Goal: Transaction & Acquisition: Book appointment/travel/reservation

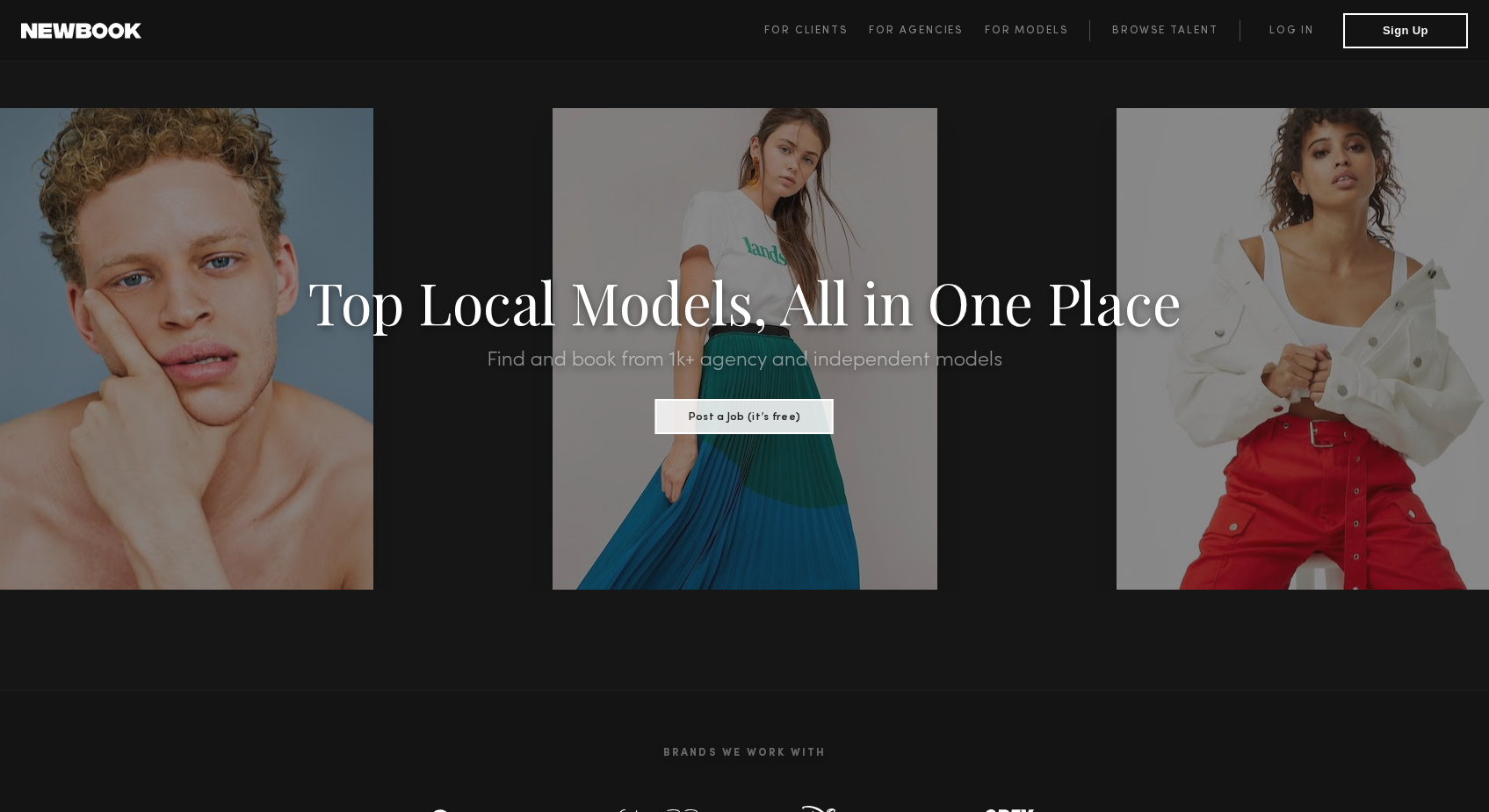
type input "**********"
click at [1284, 22] on link "Log in" at bounding box center [1291, 30] width 104 height 21
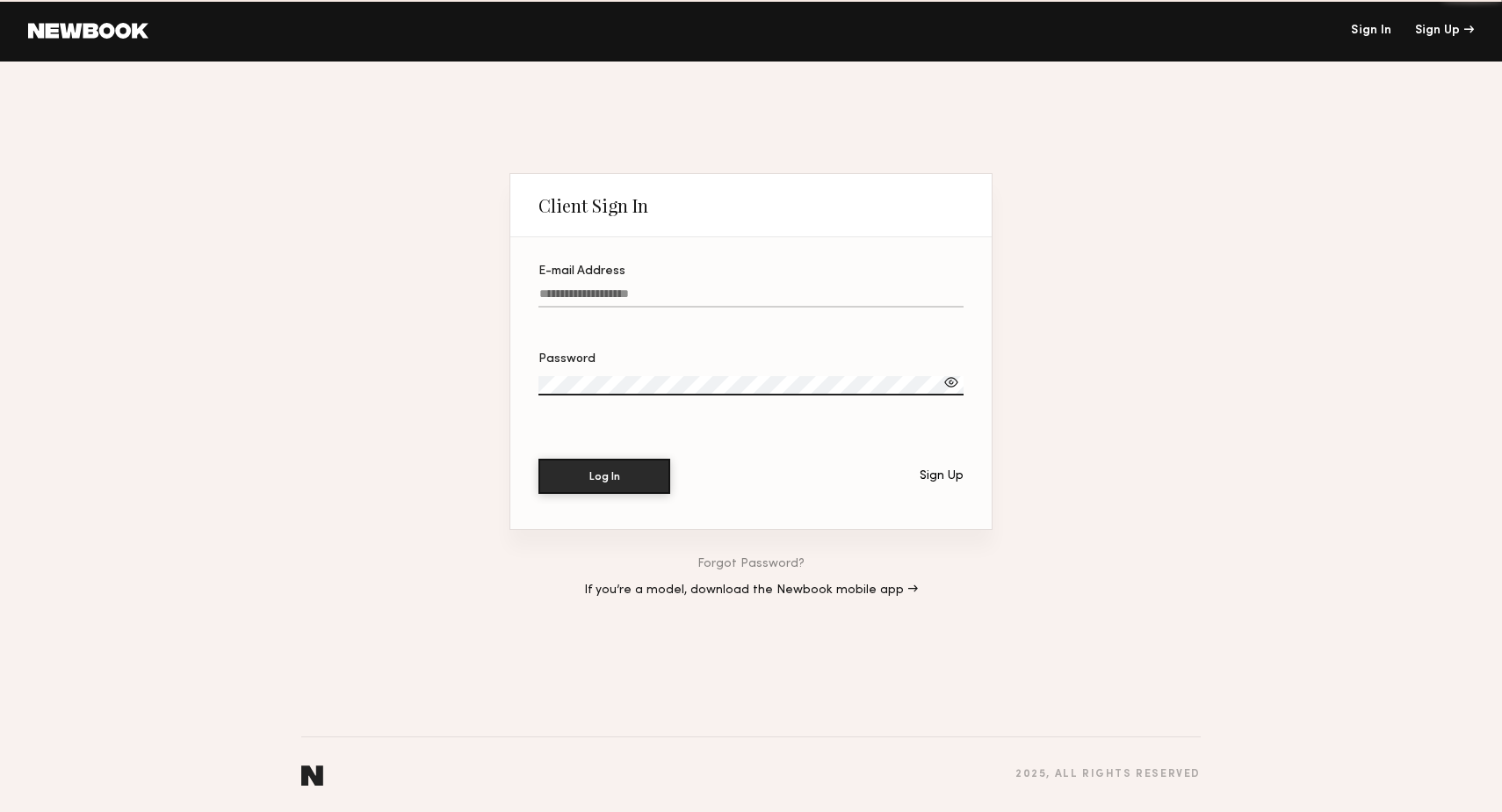
type input "**********"
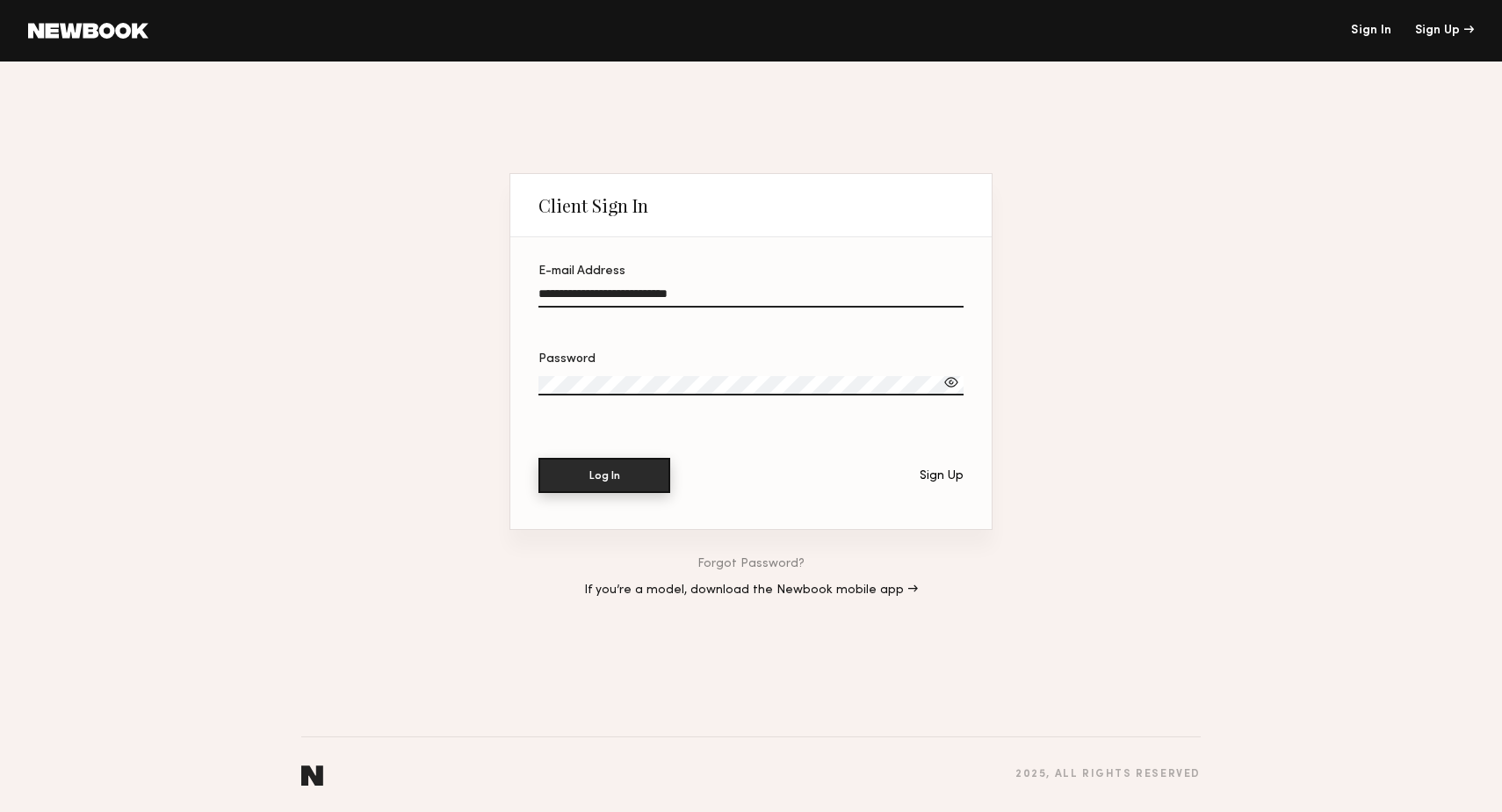
click at [604, 472] on button "Log In" at bounding box center [604, 475] width 132 height 35
click at [556, 294] on input "**********" at bounding box center [751, 296] width 425 height 20
click at [580, 470] on button "Log In" at bounding box center [604, 475] width 132 height 35
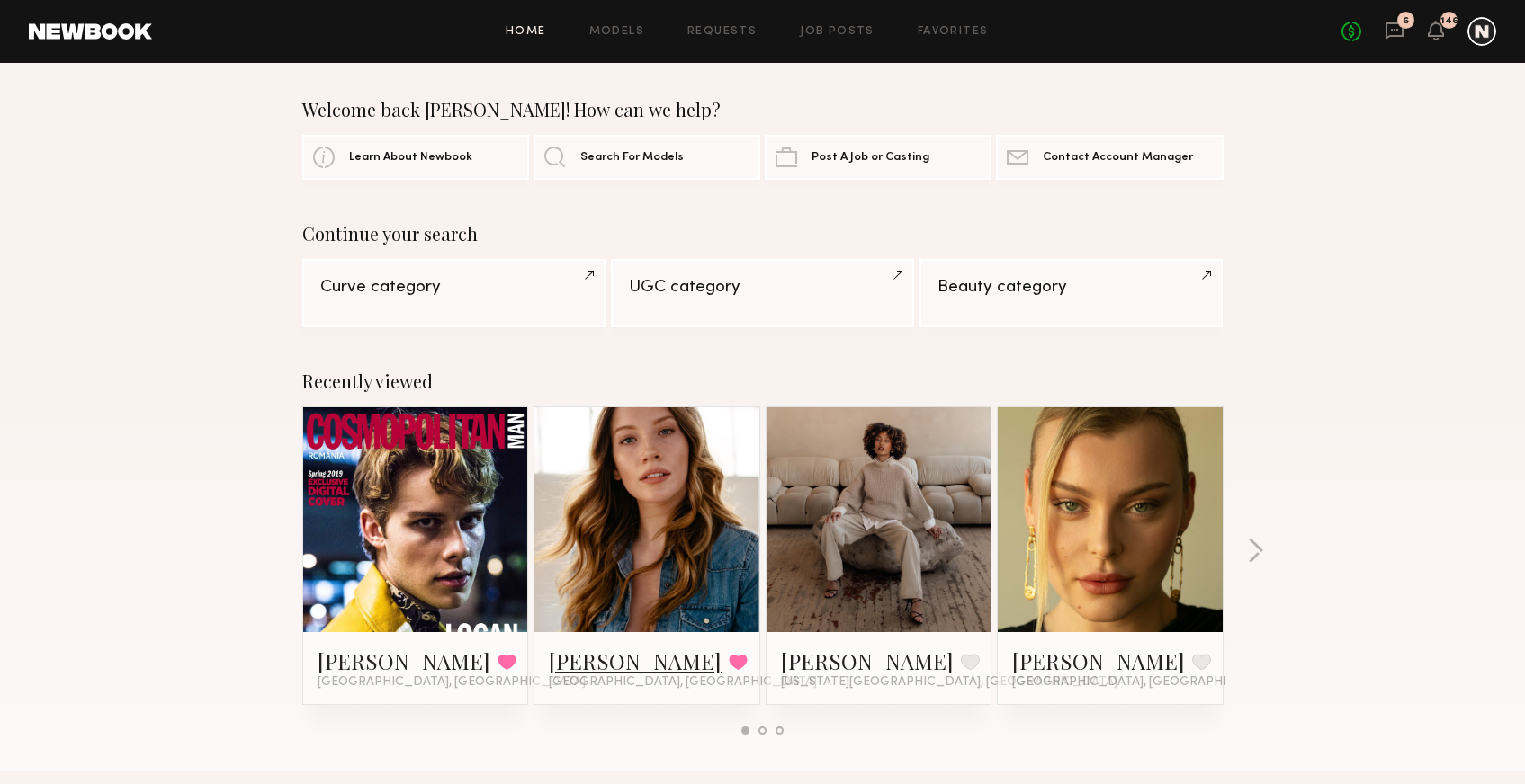
click at [581, 666] on link "[PERSON_NAME]" at bounding box center [635, 661] width 173 height 29
click at [574, 665] on link "[PERSON_NAME]" at bounding box center [635, 661] width 173 height 29
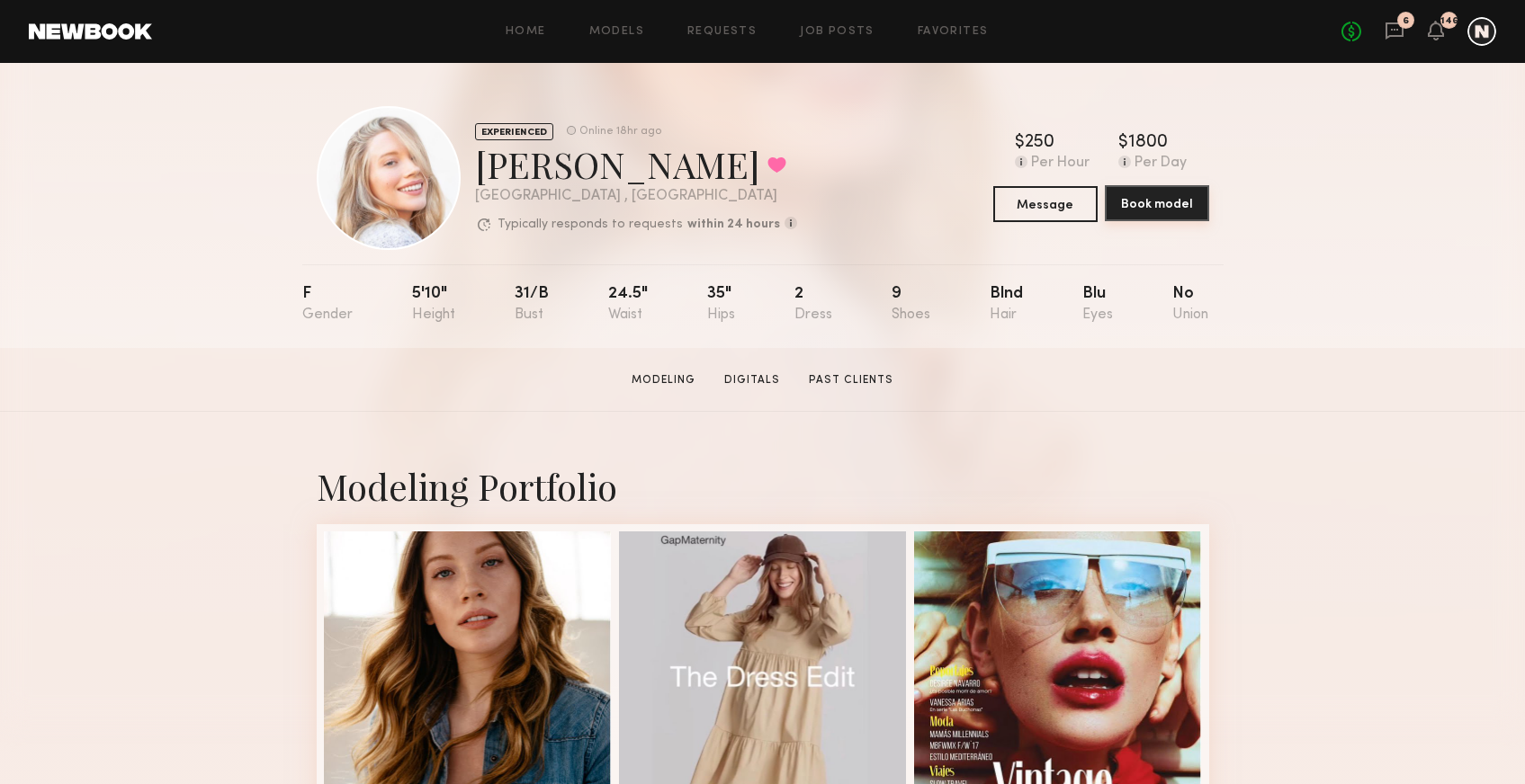
click at [1151, 212] on button "Book model" at bounding box center [1158, 203] width 105 height 36
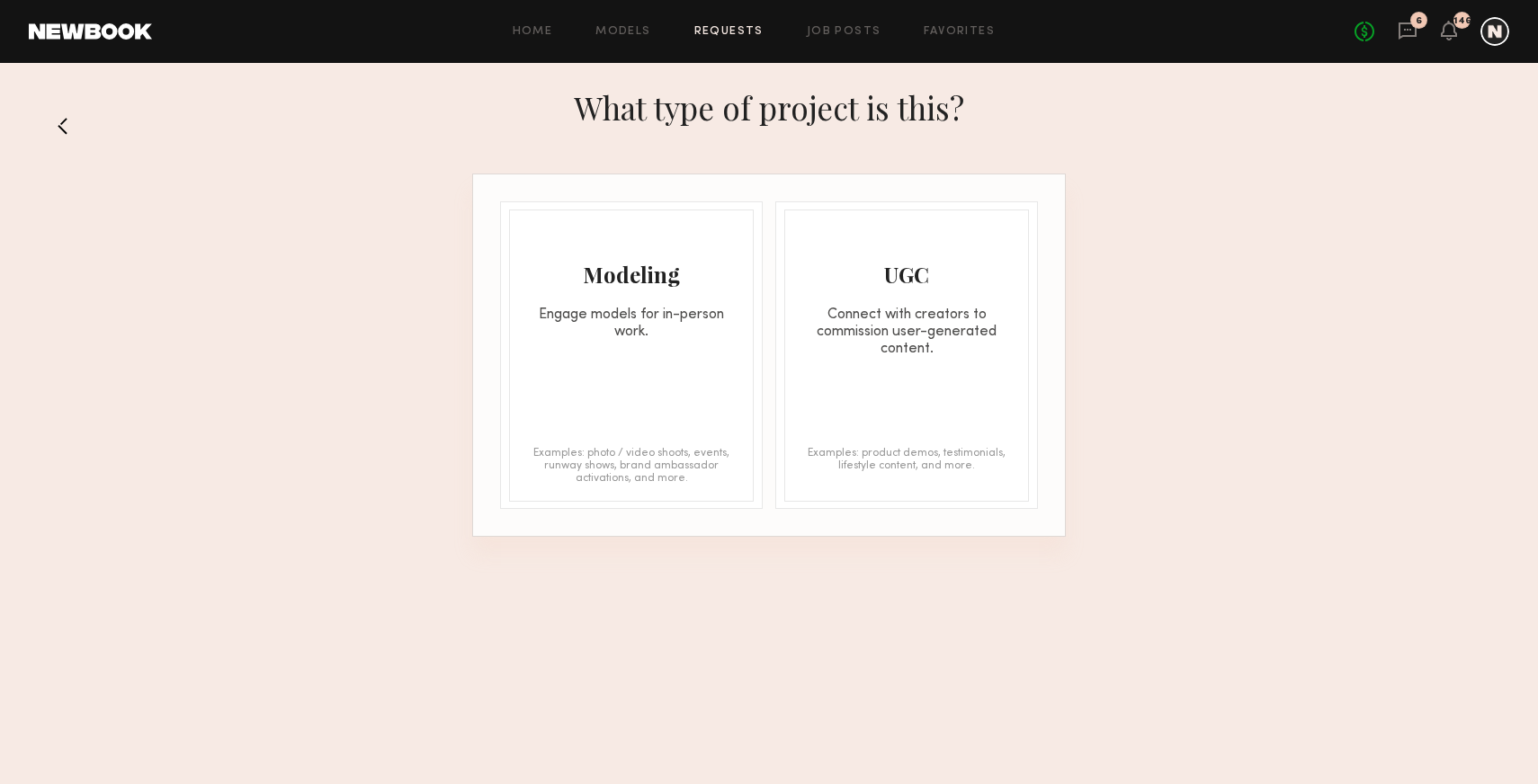
click at [603, 387] on div "Modeling Engage models for in-person work. Examples: photo / video shoots, even…" at bounding box center [631, 356] width 244 height 293
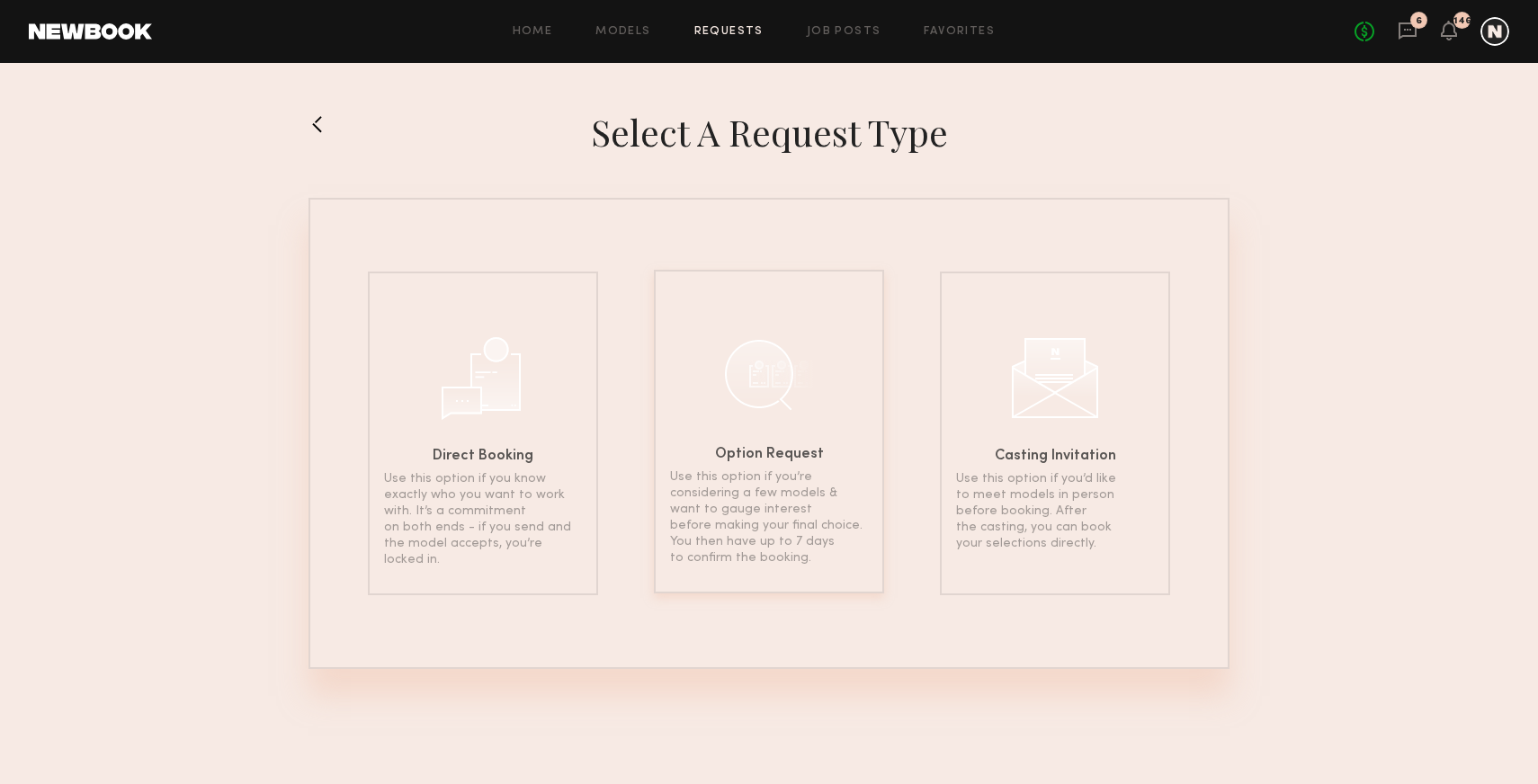
click at [776, 401] on div at bounding box center [769, 374] width 90 height 90
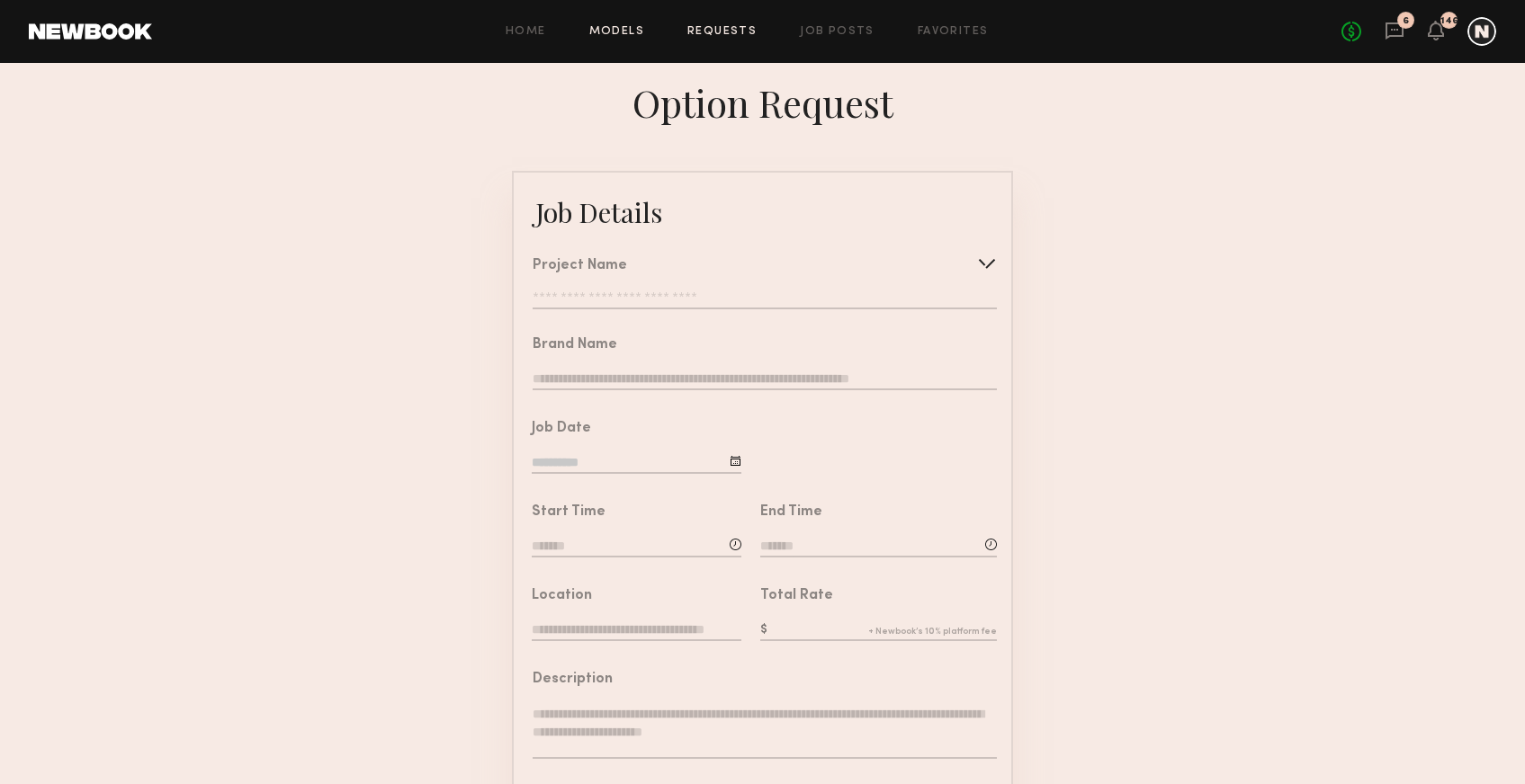
click at [595, 34] on link "Models" at bounding box center [617, 32] width 55 height 12
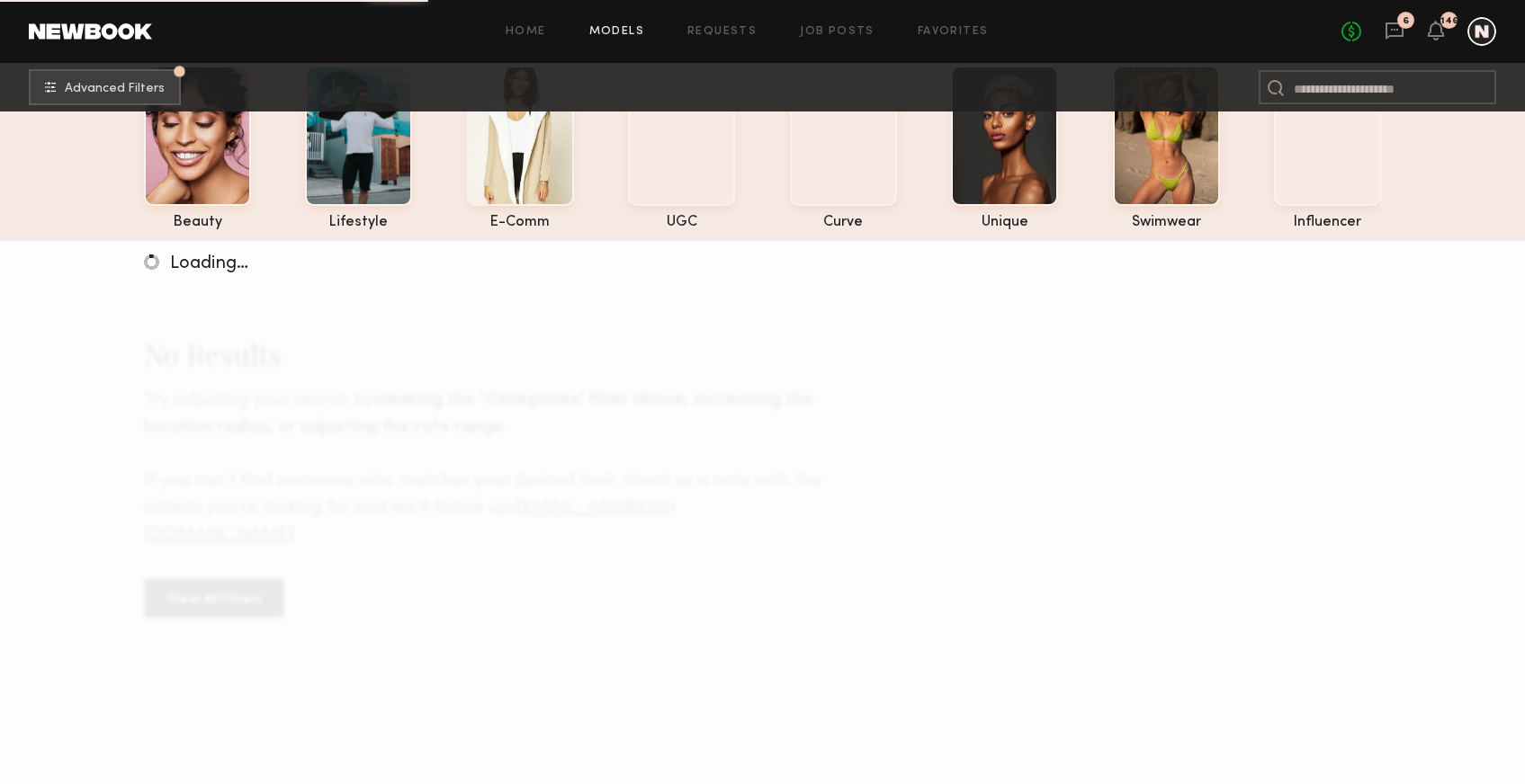
scroll to position [147, 0]
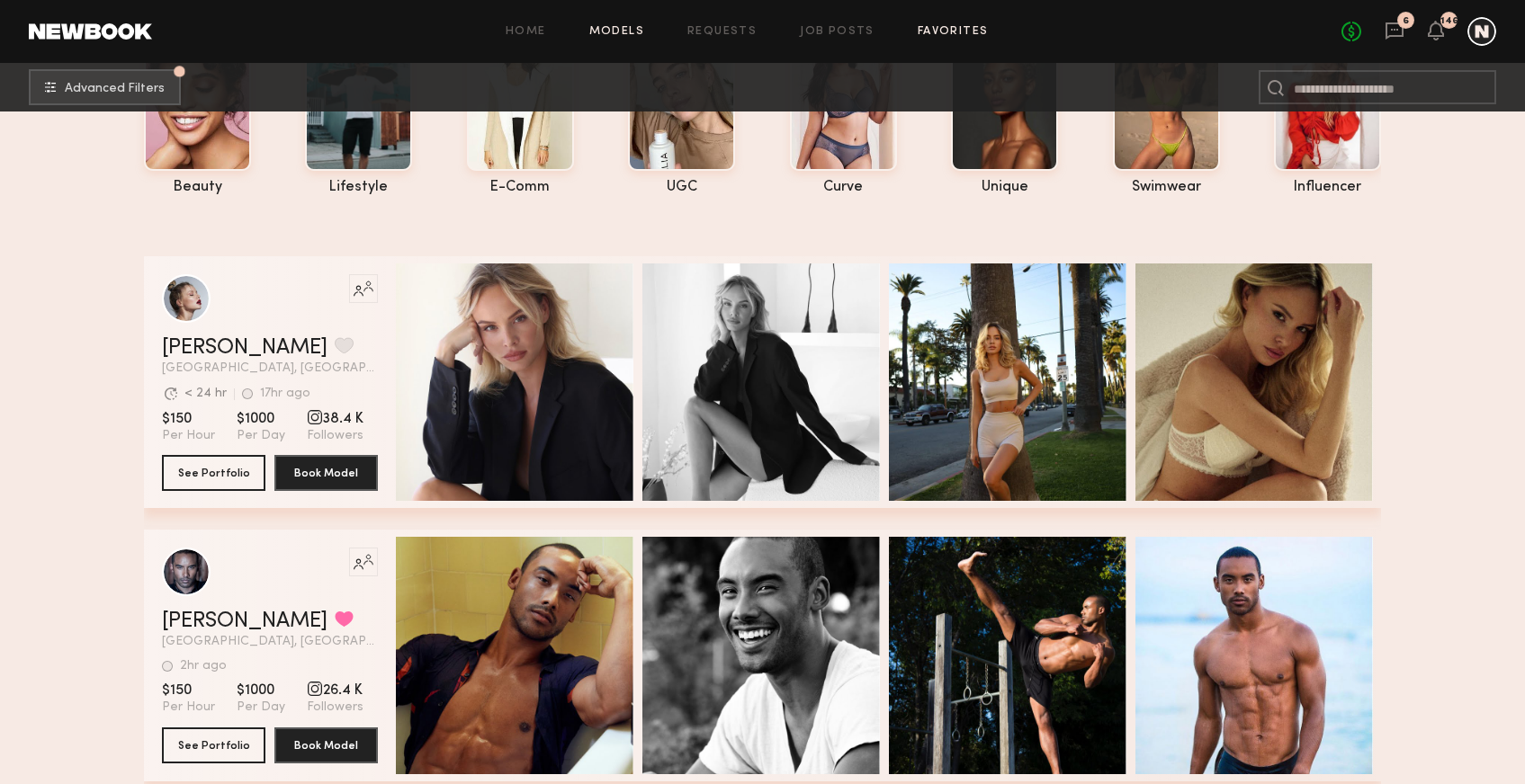
click at [954, 34] on link "Favorites" at bounding box center [953, 32] width 71 height 12
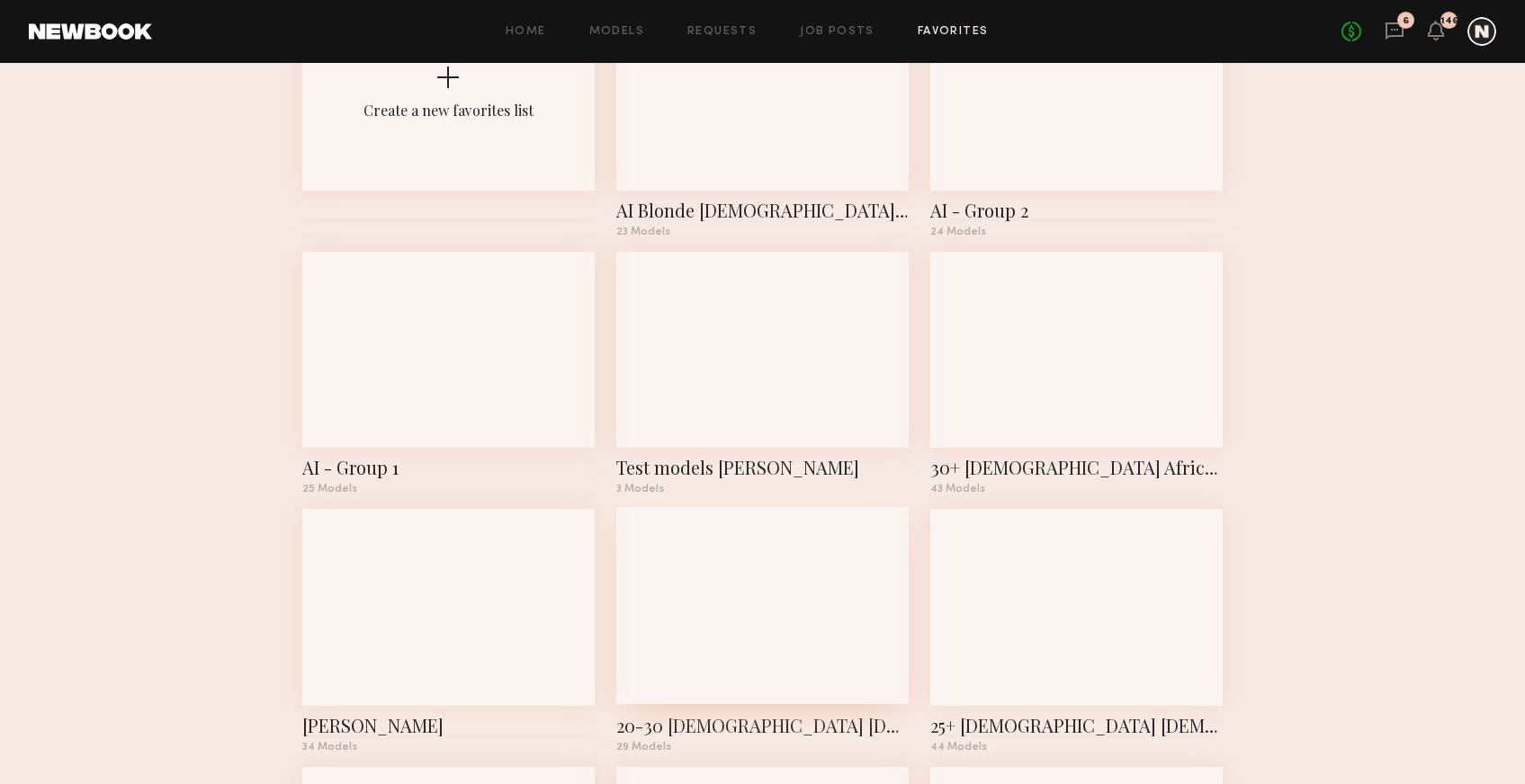
scroll to position [175, 0]
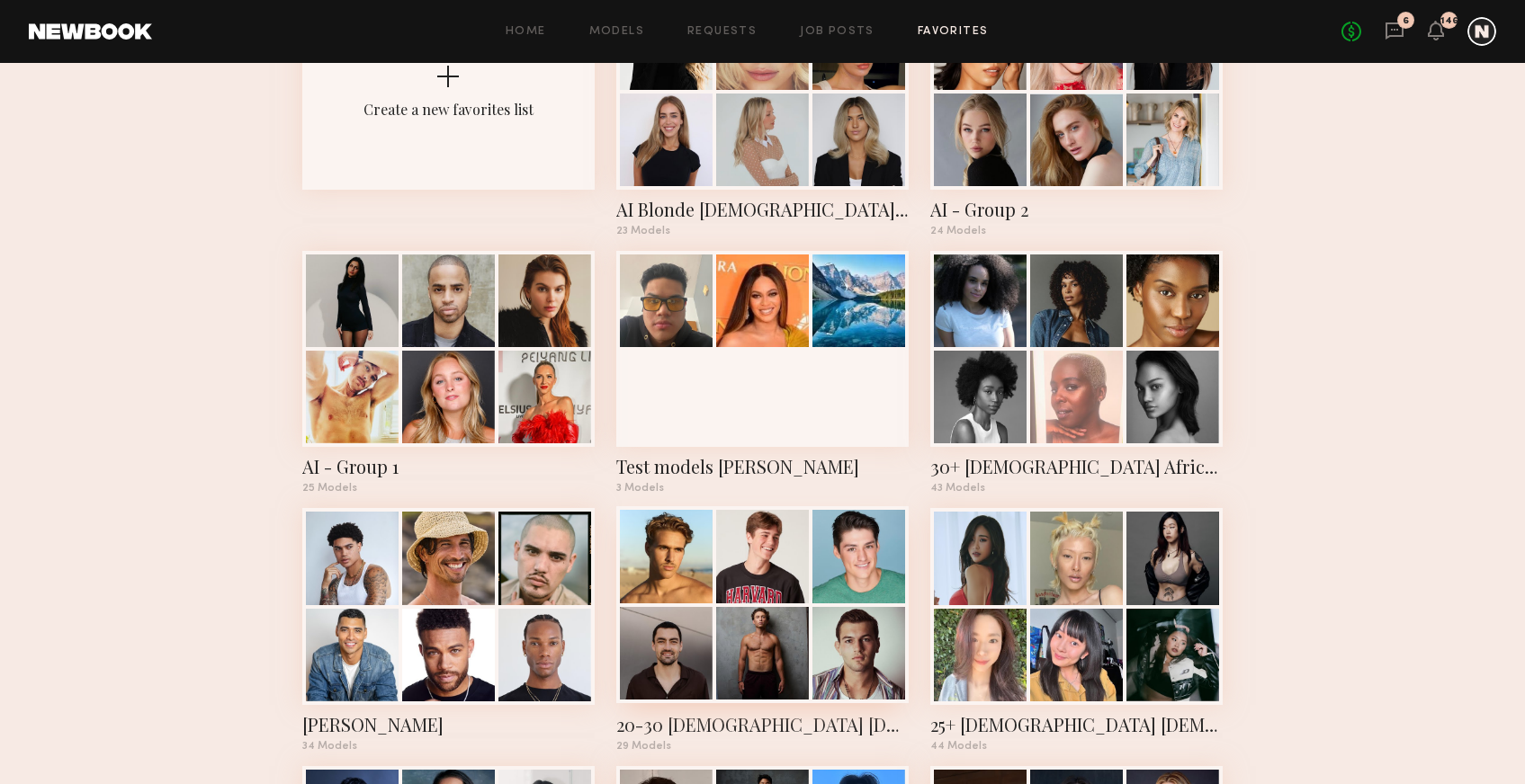
click at [756, 578] on div at bounding box center [763, 556] width 93 height 93
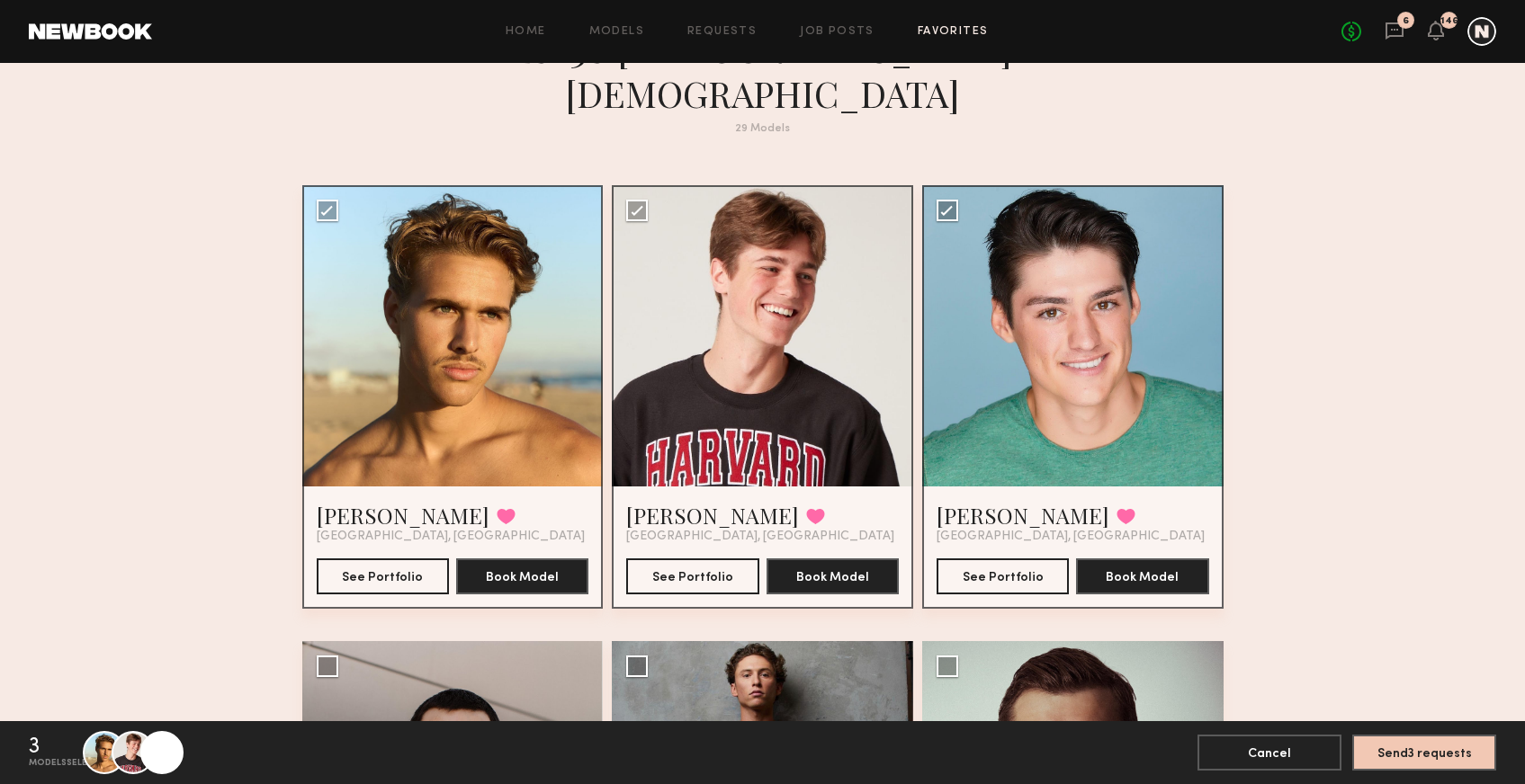
scroll to position [73, 0]
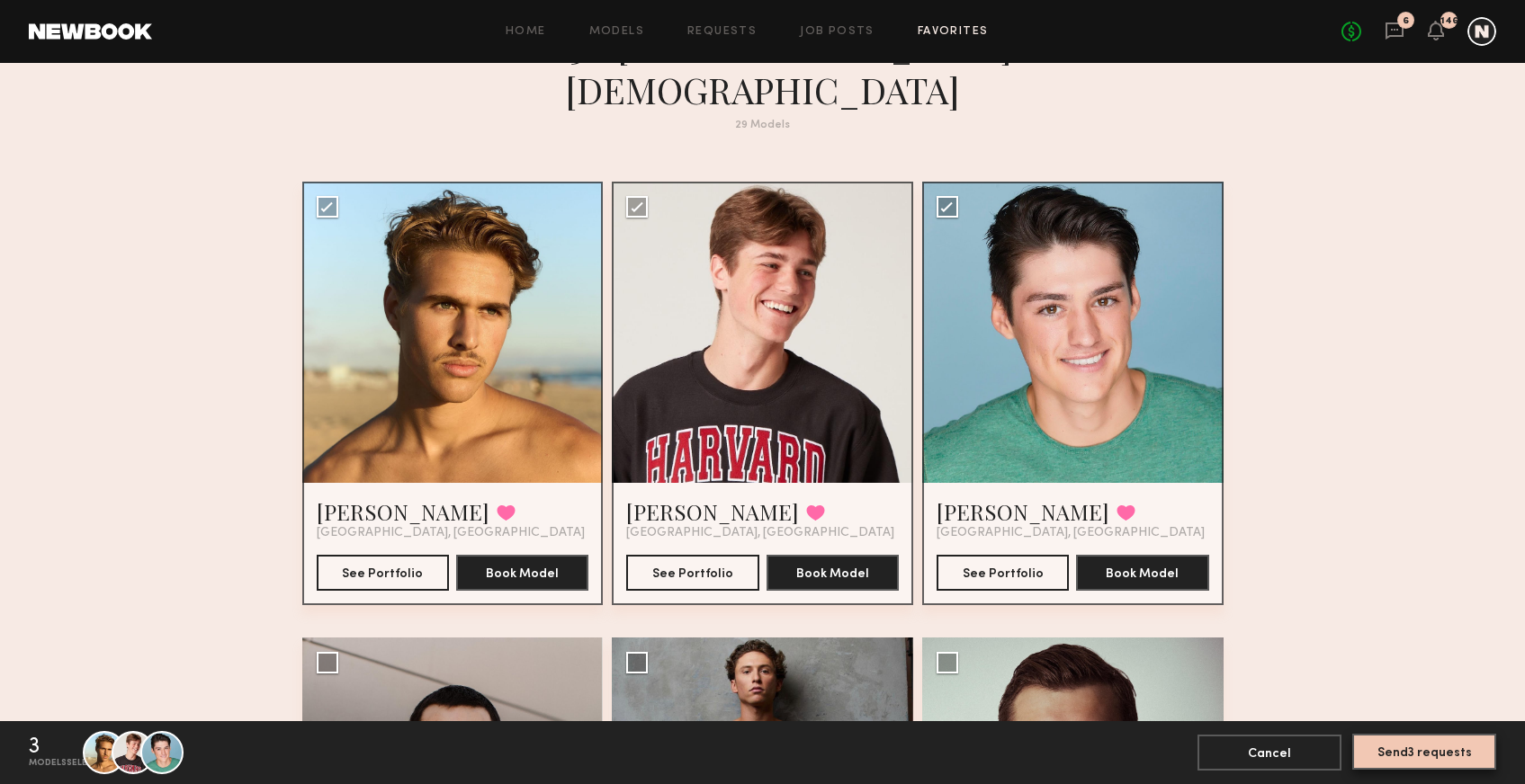
click at [1428, 755] on button "Send 3 requests" at bounding box center [1424, 751] width 143 height 36
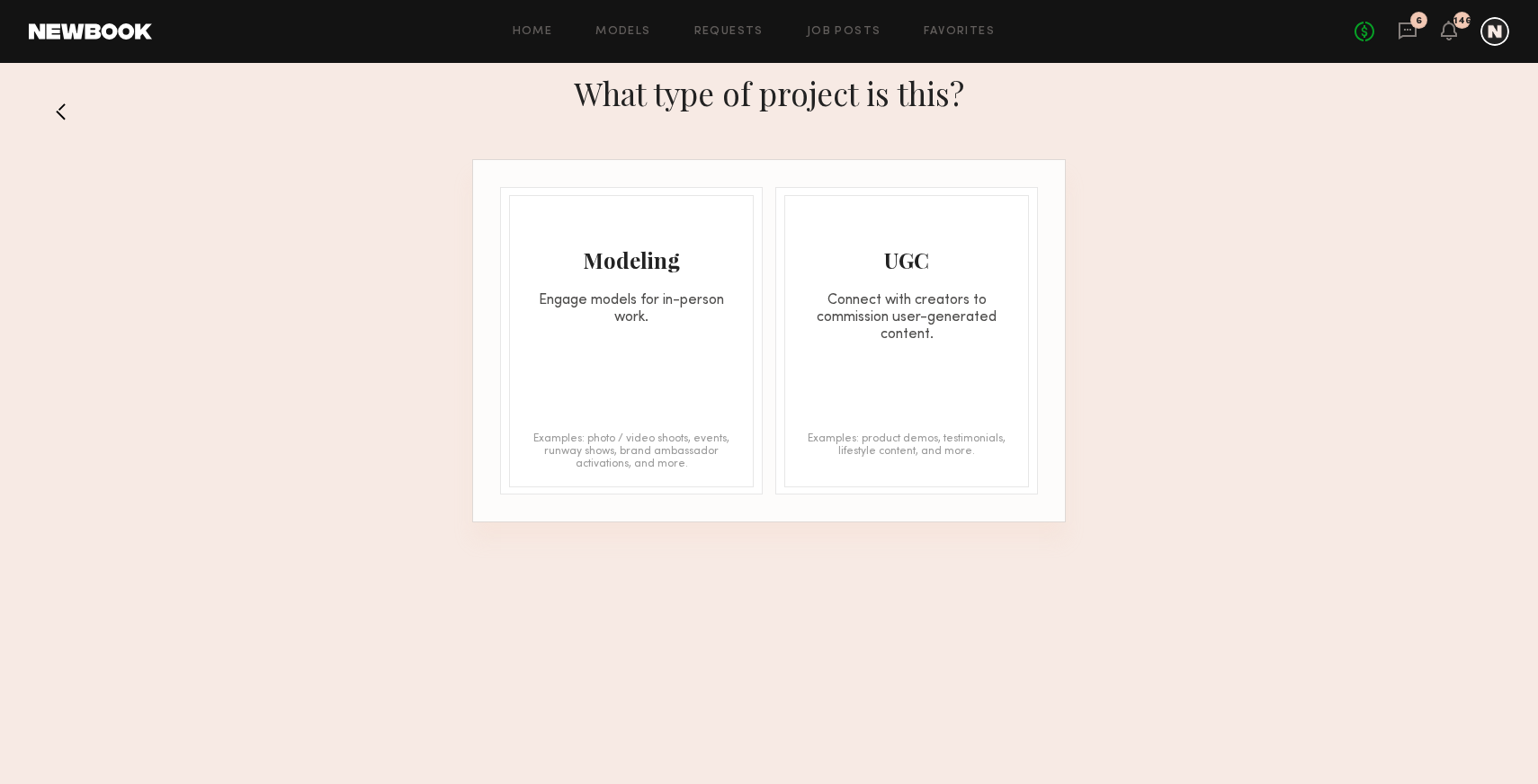
click at [68, 110] on button at bounding box center [69, 111] width 29 height 29
